Goal: Information Seeking & Learning: Learn about a topic

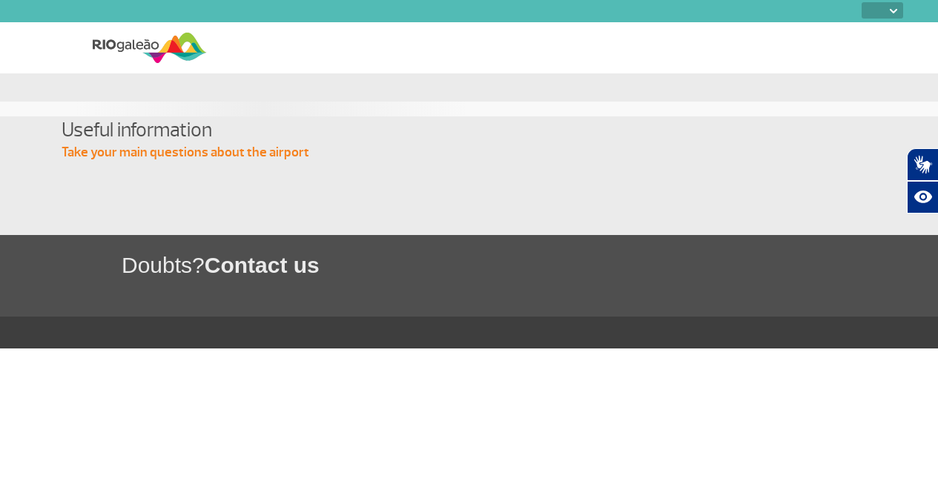
select select
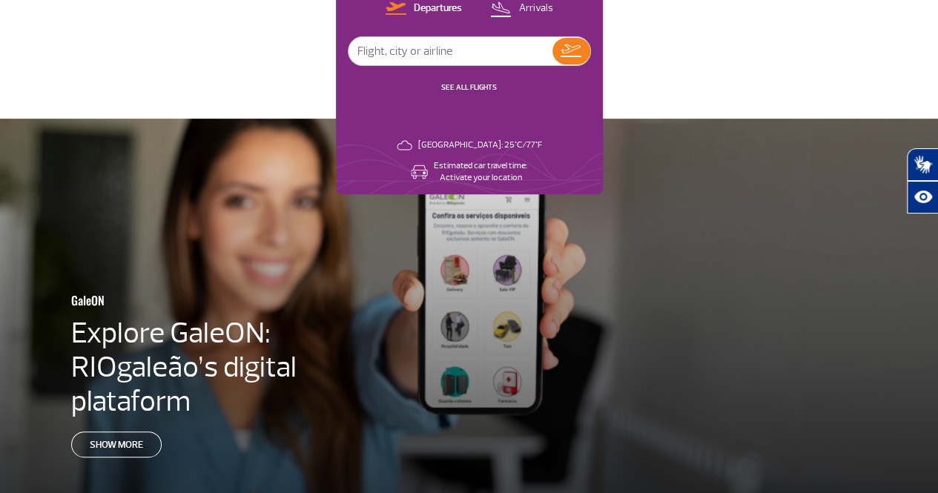
scroll to position [222, 0]
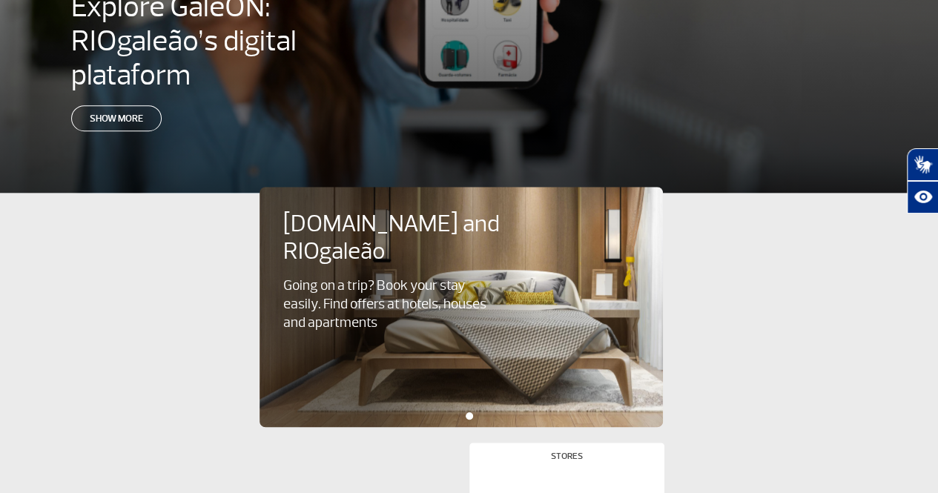
scroll to position [519, 0]
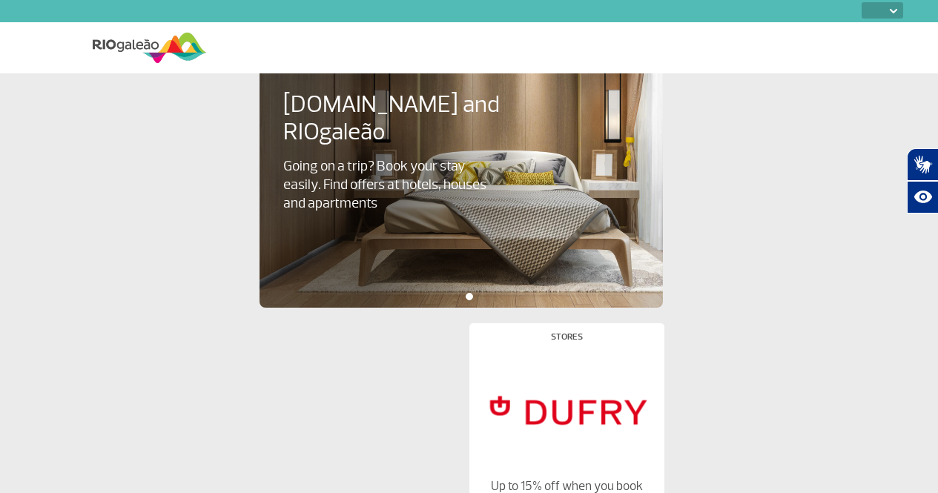
select select
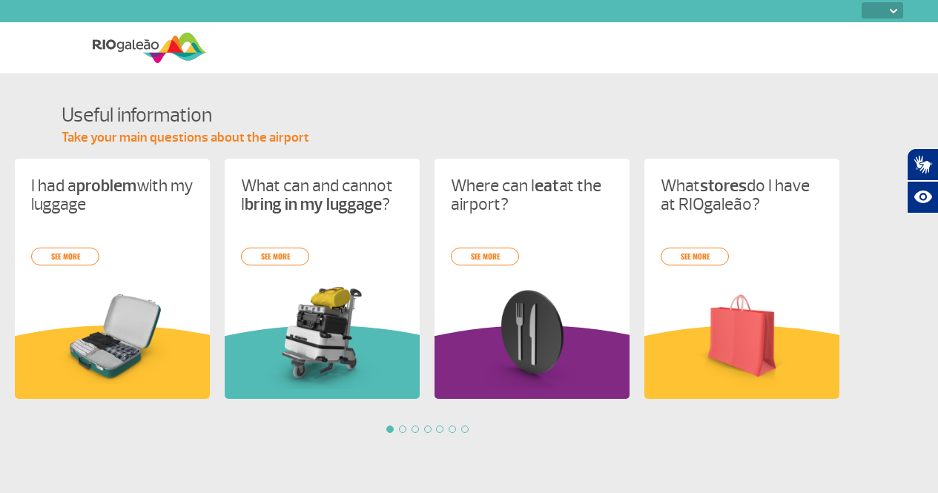
select select
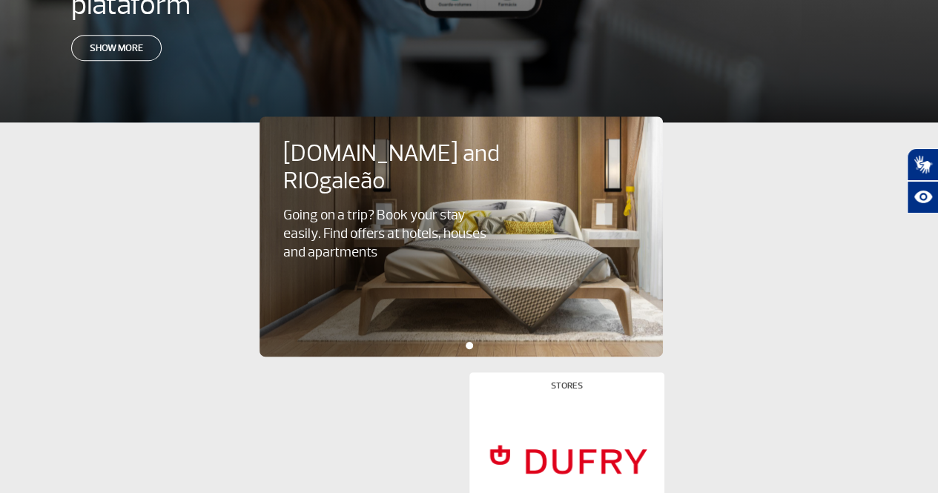
scroll to position [667, 0]
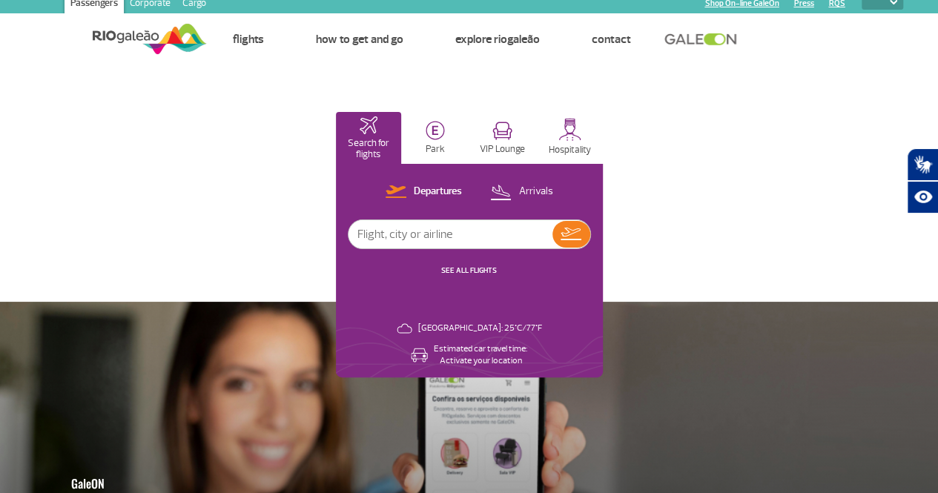
scroll to position [0, 0]
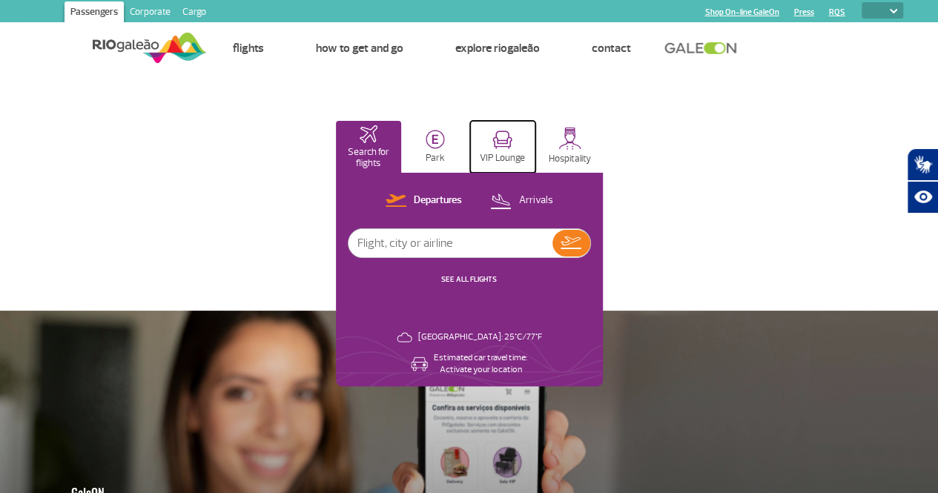
click at [536, 141] on button "VIP Lounge" at bounding box center [503, 147] width 66 height 52
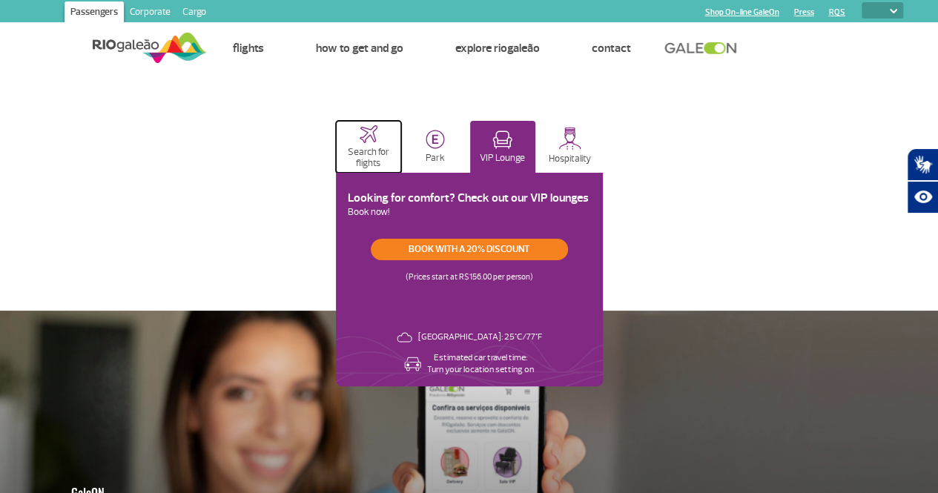
click at [394, 153] on p "Search for flights" at bounding box center [368, 158] width 51 height 22
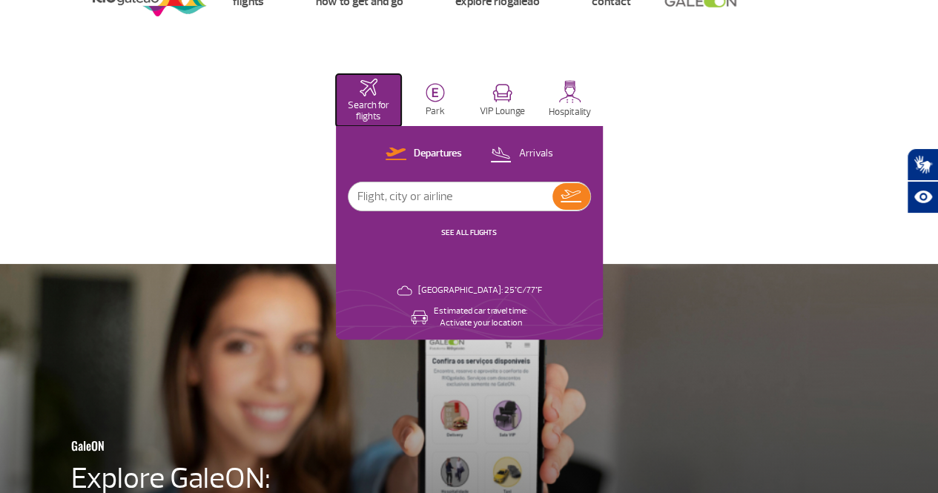
scroll to position [74, 0]
